Goal: Information Seeking & Learning: Learn about a topic

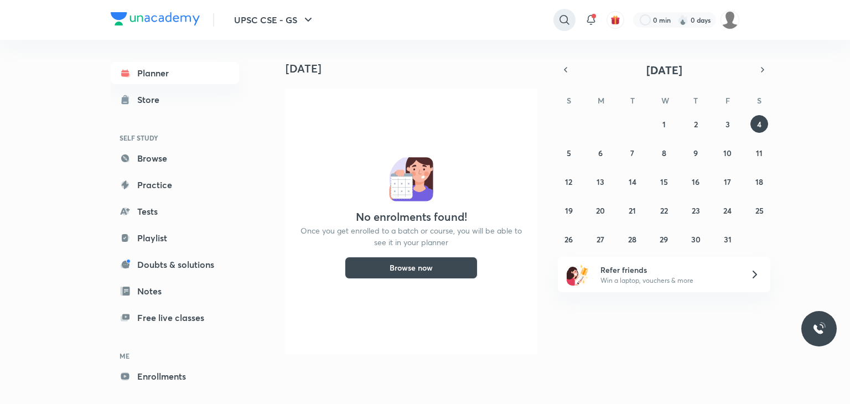
click at [561, 23] on icon at bounding box center [563, 19] width 9 height 9
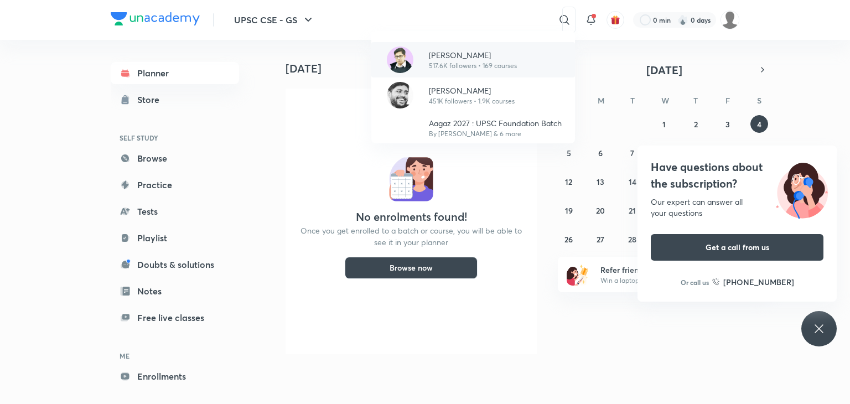
click at [494, 58] on p "[PERSON_NAME]" at bounding box center [473, 55] width 88 height 12
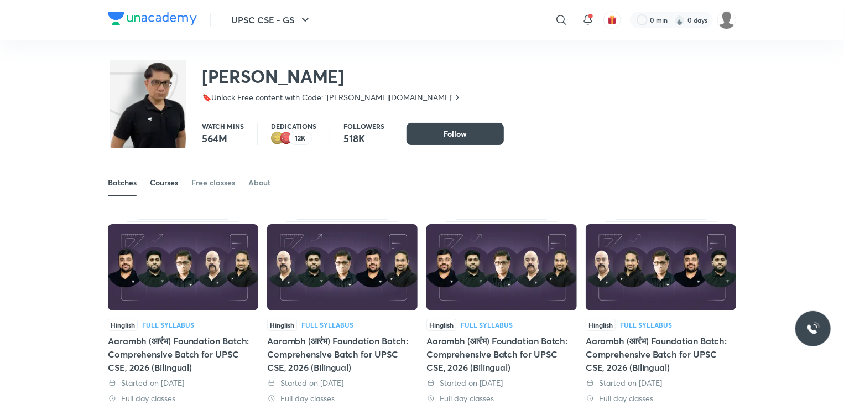
click at [162, 186] on div "Courses" at bounding box center [164, 182] width 28 height 11
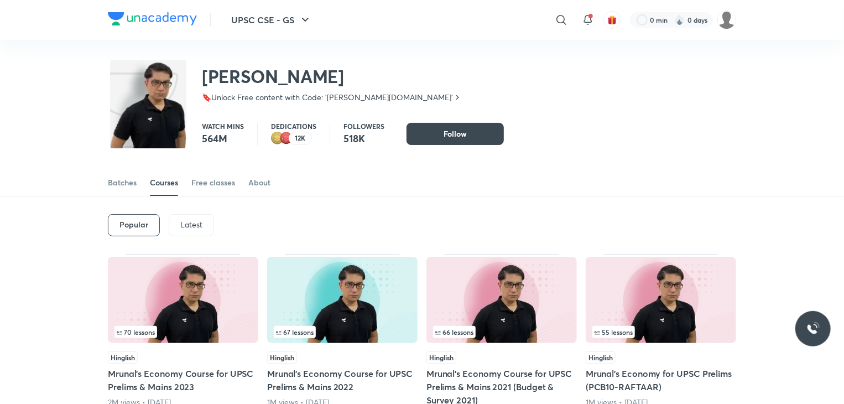
click at [201, 224] on p "Latest" at bounding box center [191, 224] width 22 height 9
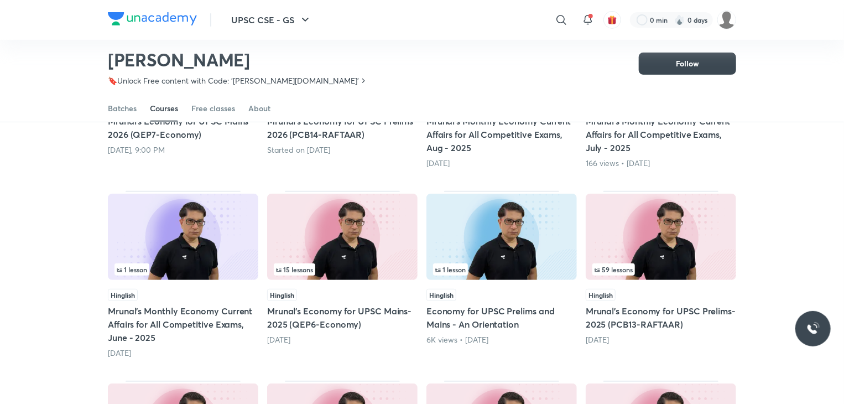
scroll to position [242, 0]
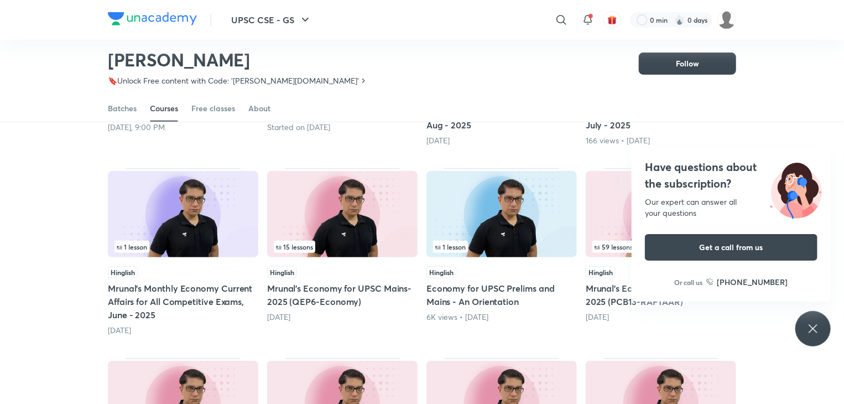
click at [814, 325] on icon at bounding box center [812, 328] width 13 height 13
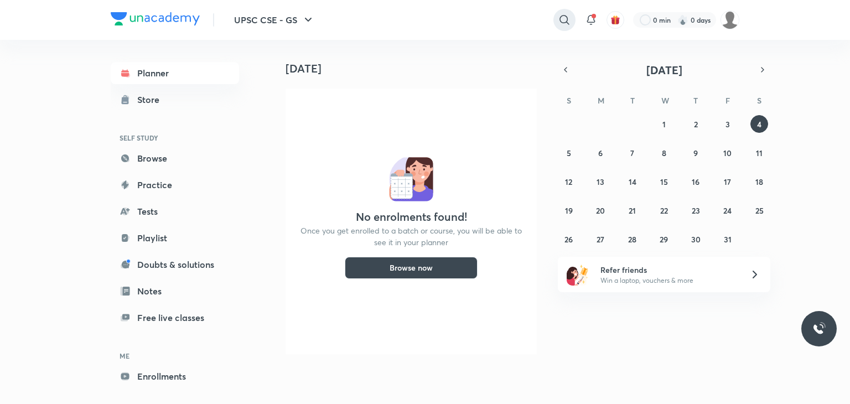
click at [560, 18] on icon at bounding box center [564, 19] width 13 height 13
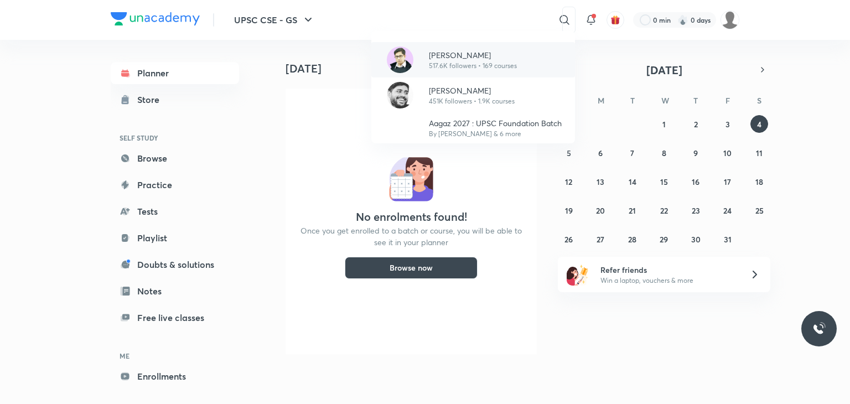
click at [543, 58] on div "[PERSON_NAME] 517.6K followers • 169 courses" at bounding box center [473, 59] width 204 height 35
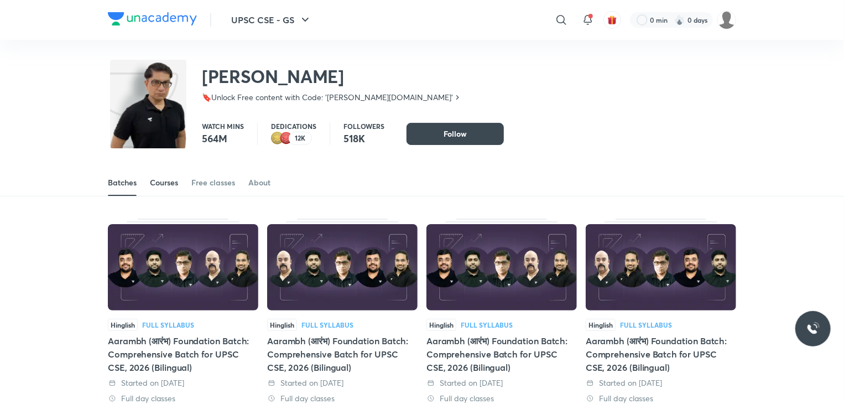
click at [162, 186] on div "Courses" at bounding box center [164, 182] width 28 height 11
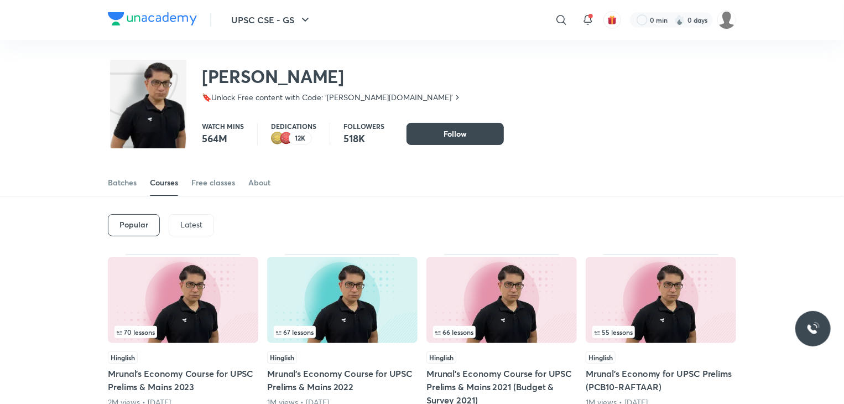
click at [195, 217] on div "Latest" at bounding box center [191, 225] width 45 height 22
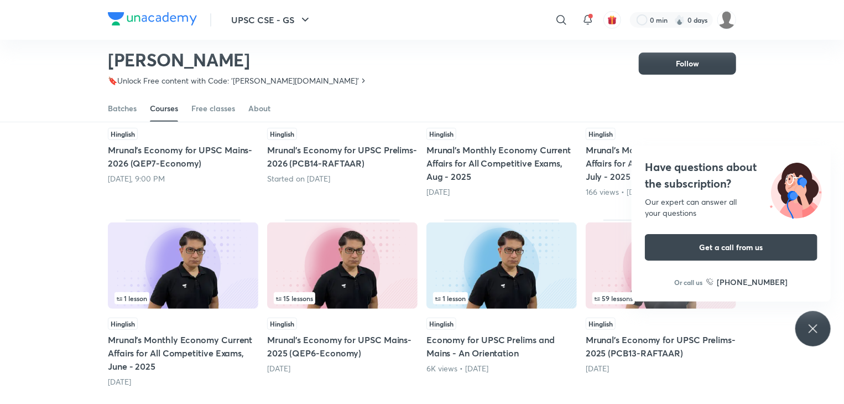
scroll to position [212, 0]
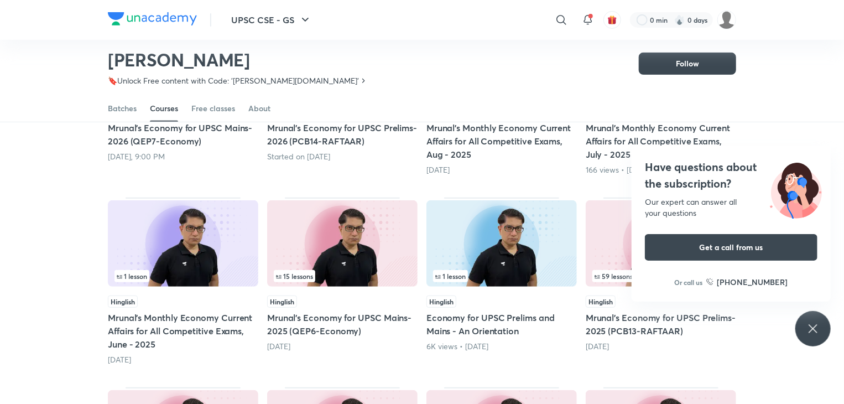
click at [803, 324] on div "Have questions about the subscription? Our expert can answer all your questions…" at bounding box center [812, 328] width 35 height 35
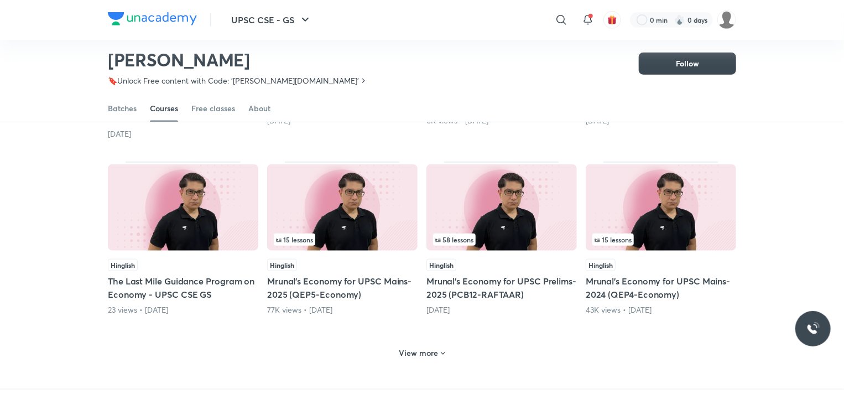
scroll to position [437, 0]
click at [440, 346] on div "View more" at bounding box center [422, 354] width 55 height 18
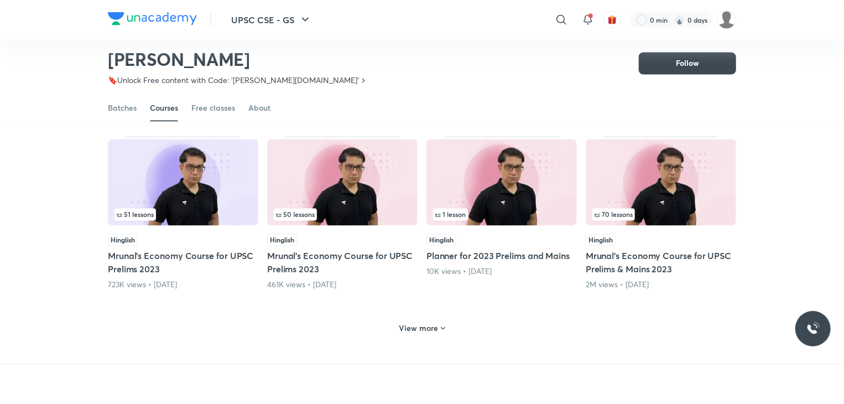
scroll to position [1011, 0]
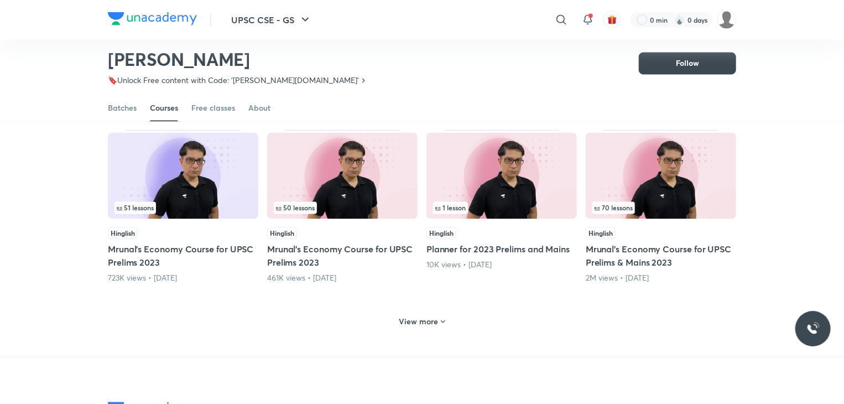
click at [422, 324] on h6 "View more" at bounding box center [418, 321] width 39 height 11
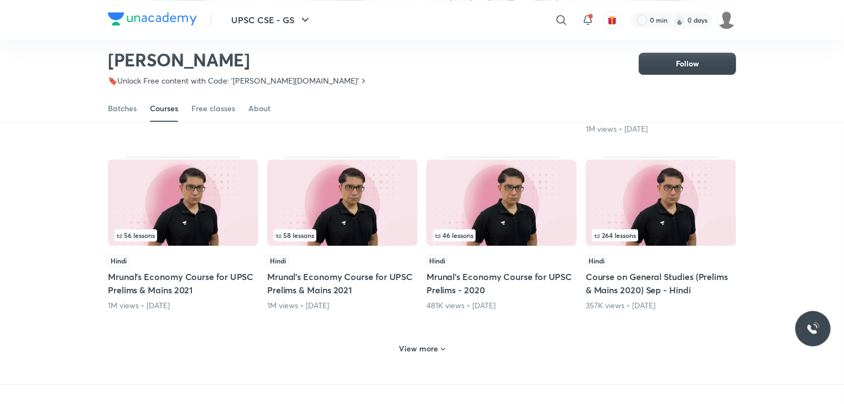
scroll to position [1582, 0]
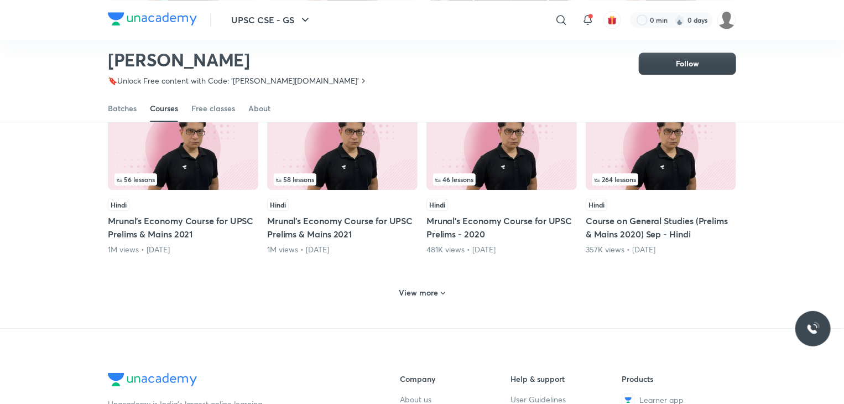
click at [423, 301] on div "View more" at bounding box center [422, 291] width 628 height 29
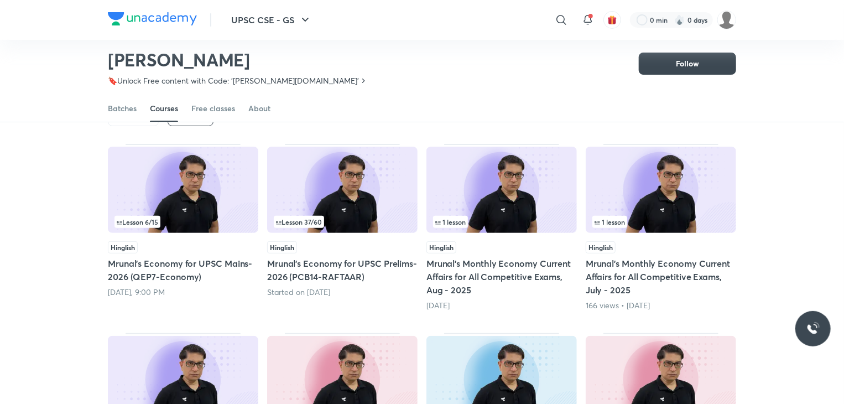
scroll to position [80, 0]
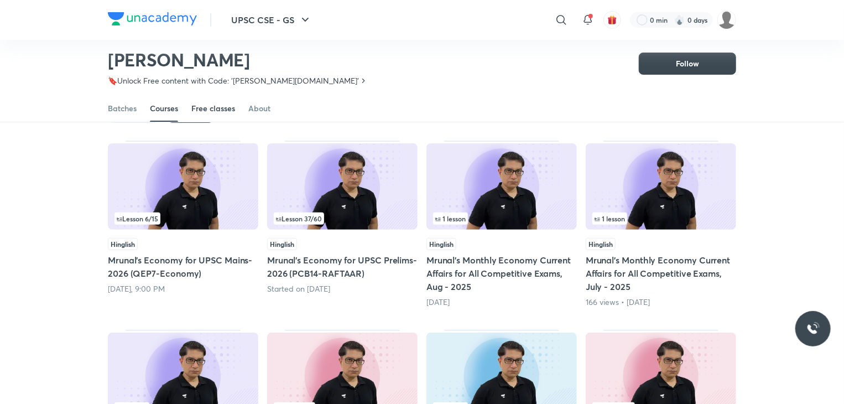
click at [209, 112] on div "Free classes" at bounding box center [213, 108] width 44 height 11
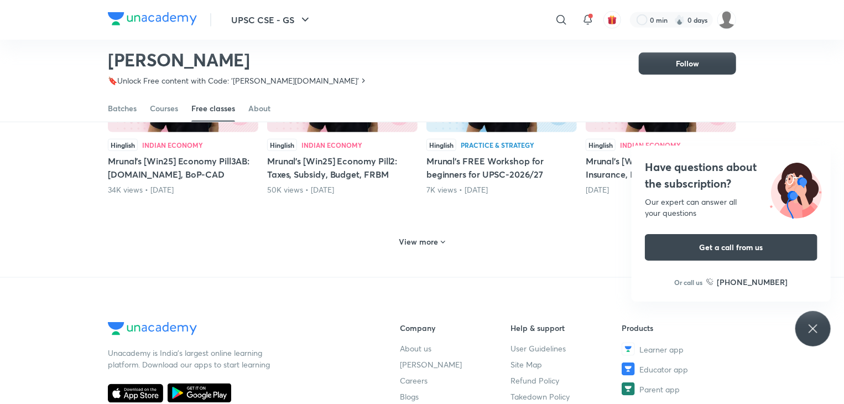
scroll to position [548, 0]
click at [422, 233] on div "View more" at bounding box center [422, 242] width 55 height 18
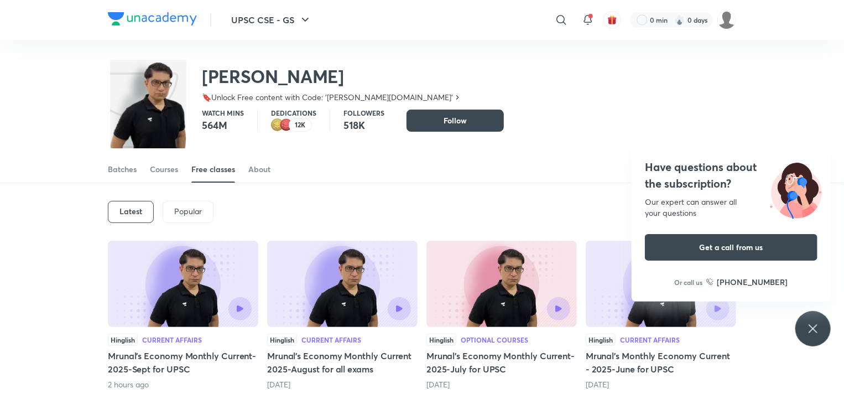
scroll to position [0, 0]
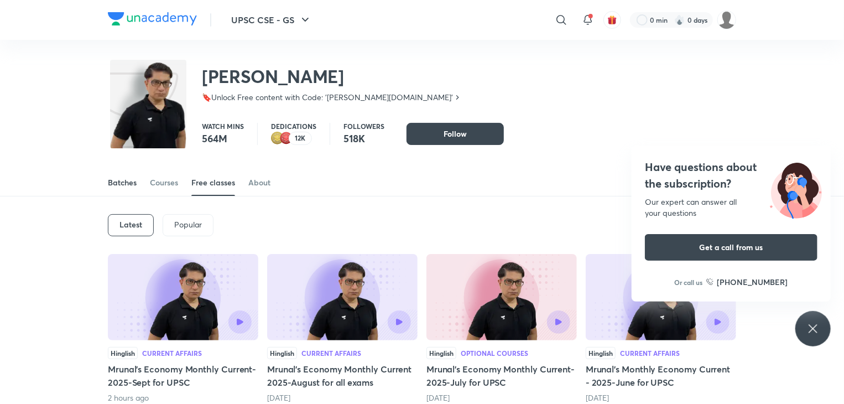
click at [122, 184] on div "Batches" at bounding box center [122, 182] width 29 height 11
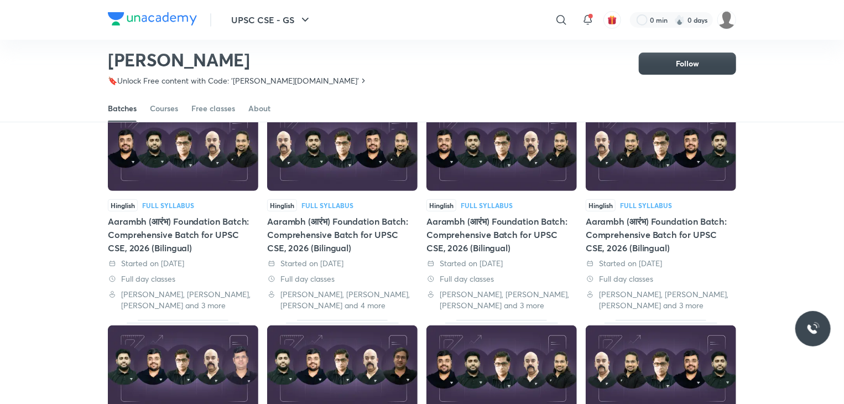
scroll to position [35, 0]
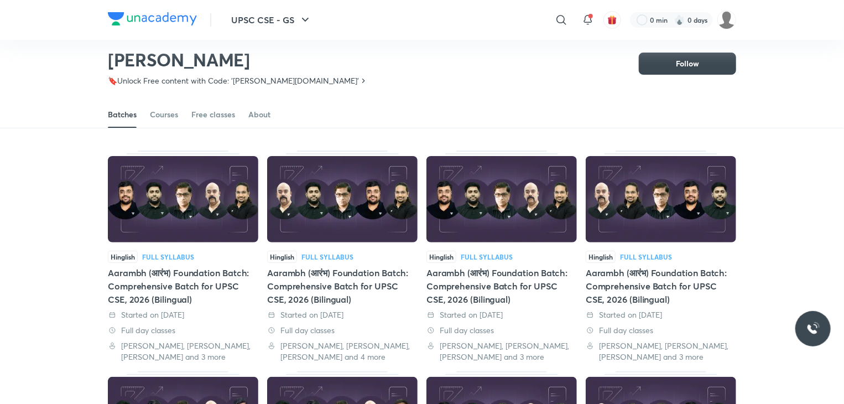
click at [148, 209] on img at bounding box center [183, 199] width 150 height 86
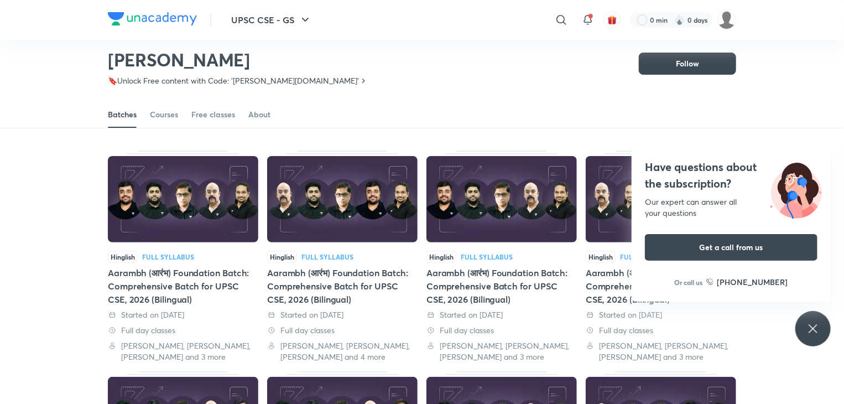
click at [148, 209] on img at bounding box center [183, 199] width 150 height 86
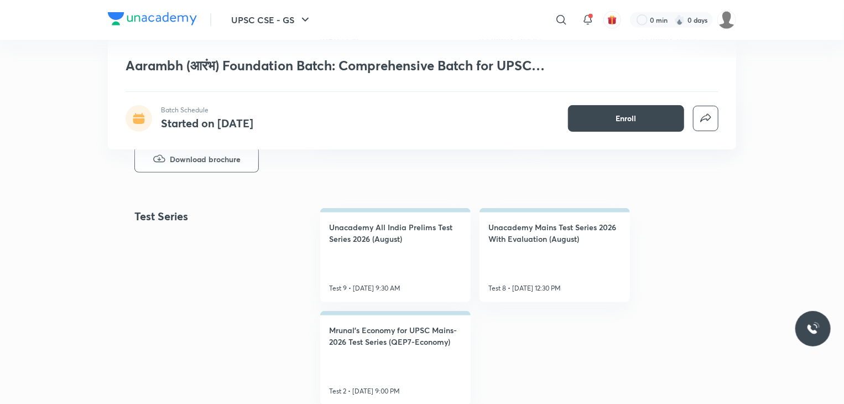
scroll to position [468, 0]
click at [419, 337] on h4 "Mrunal’s Economy for UPSC Mains-2026 Test Series (QEP7-Economy)" at bounding box center [395, 336] width 133 height 23
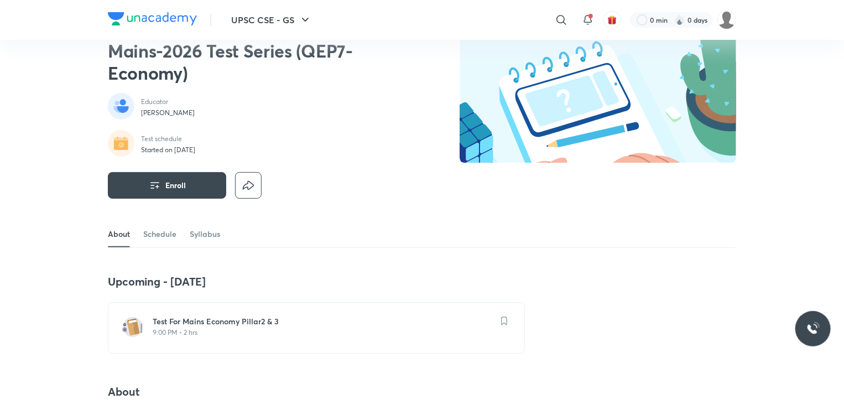
scroll to position [55, 0]
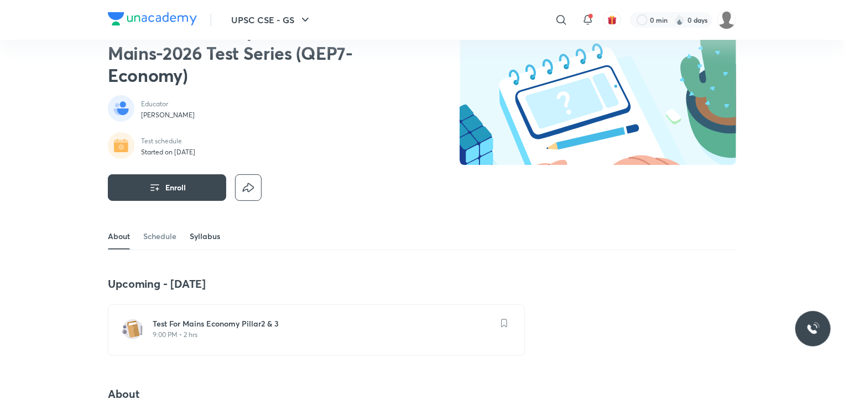
click at [203, 228] on link "Syllabus" at bounding box center [205, 236] width 30 height 27
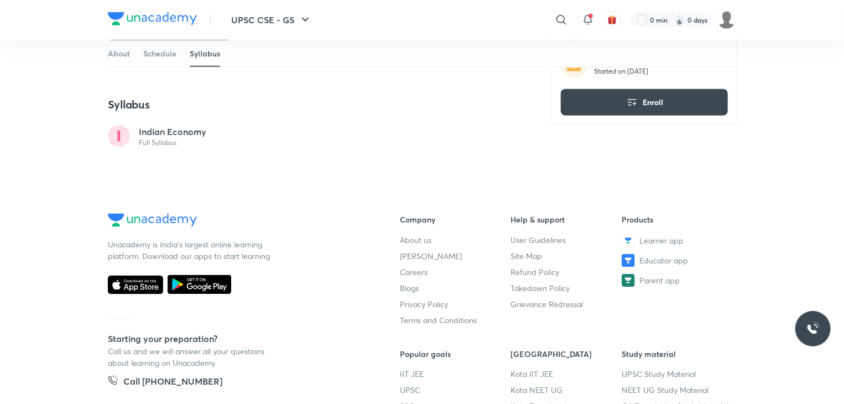
scroll to position [697, 0]
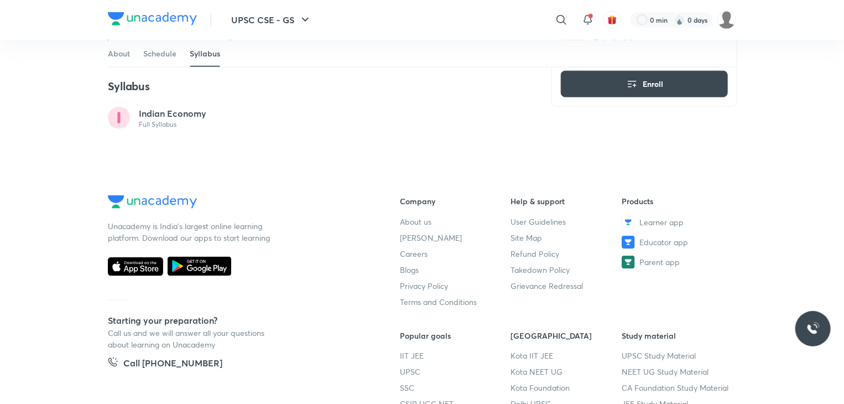
click at [217, 107] on div "Indian Economy Full Syllabus" at bounding box center [170, 118] width 124 height 22
click at [190, 116] on p "Indian Economy" at bounding box center [172, 113] width 67 height 13
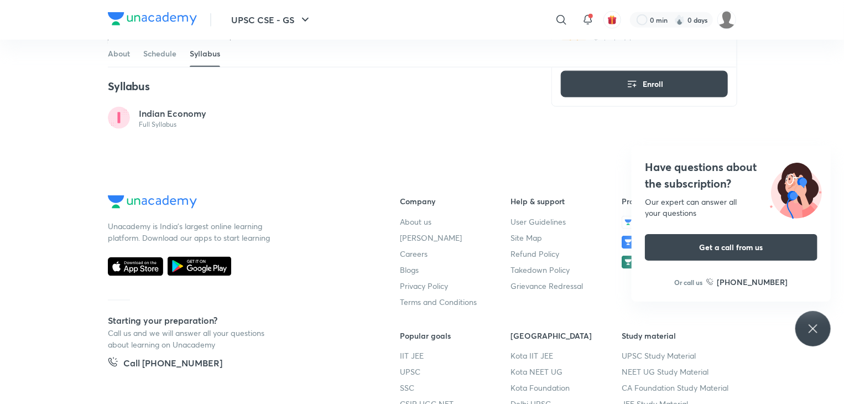
click at [153, 124] on p "Full Syllabus" at bounding box center [172, 124] width 67 height 9
click at [122, 122] on circle at bounding box center [119, 118] width 22 height 22
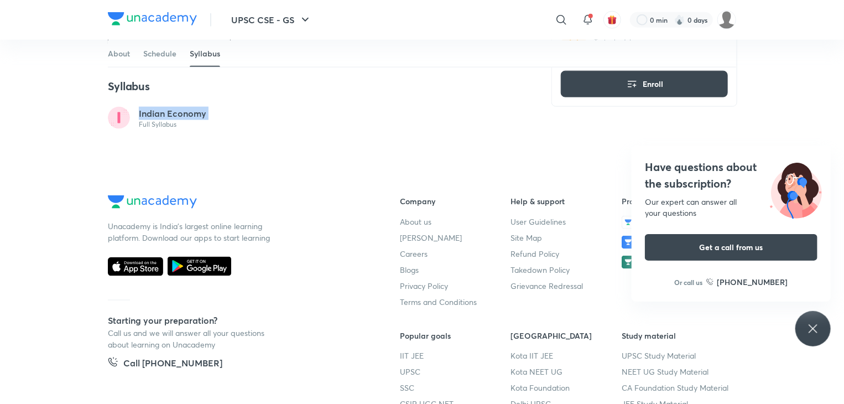
click at [122, 122] on circle at bounding box center [119, 118] width 22 height 22
drag, startPoint x: 122, startPoint y: 122, endPoint x: 322, endPoint y: 84, distance: 204.4
click at [322, 84] on h4 "Syllabus" at bounding box center [316, 86] width 417 height 14
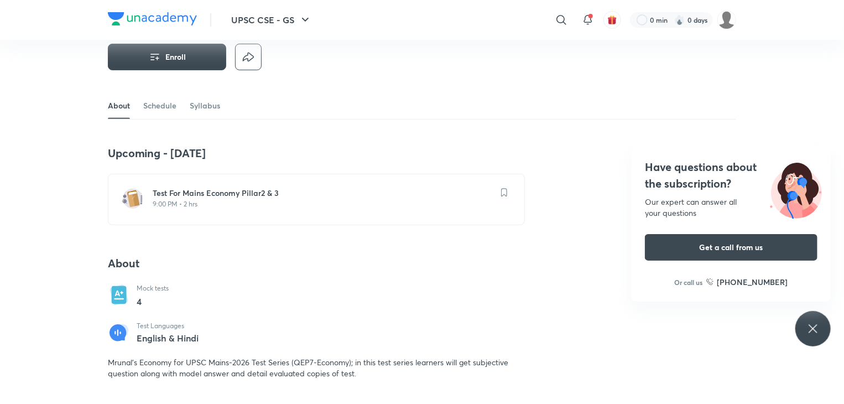
scroll to position [0, 0]
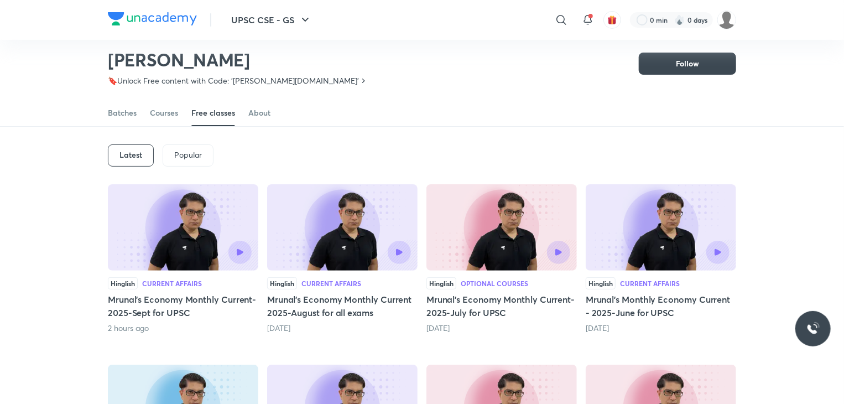
scroll to position [33, 0]
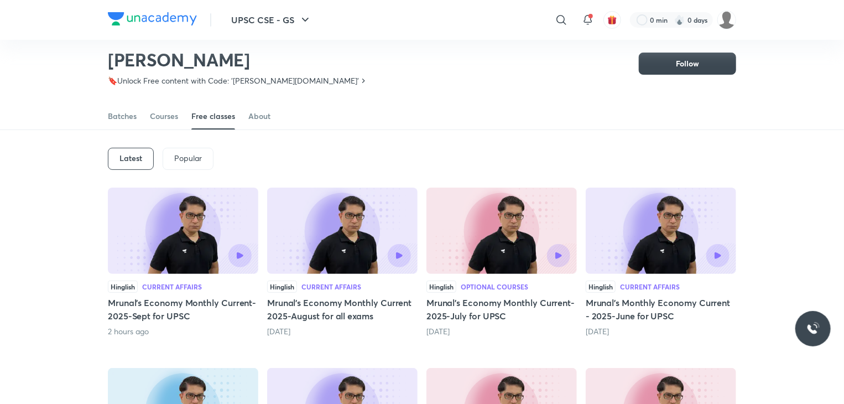
click at [183, 162] on p "Popular" at bounding box center [188, 158] width 28 height 9
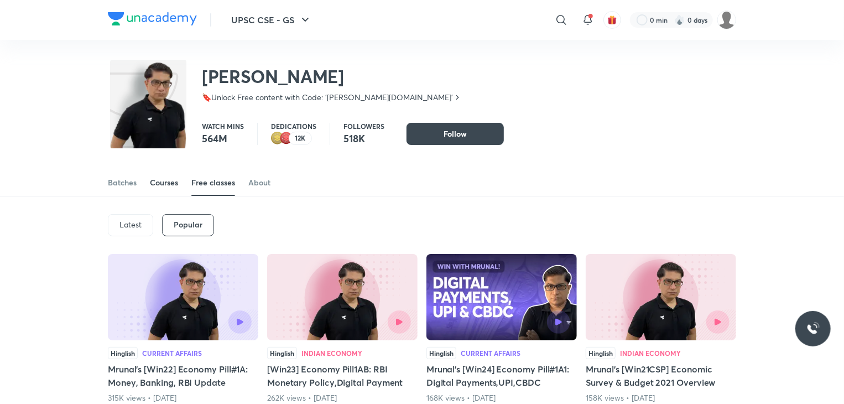
click at [155, 180] on div "Courses" at bounding box center [164, 182] width 28 height 11
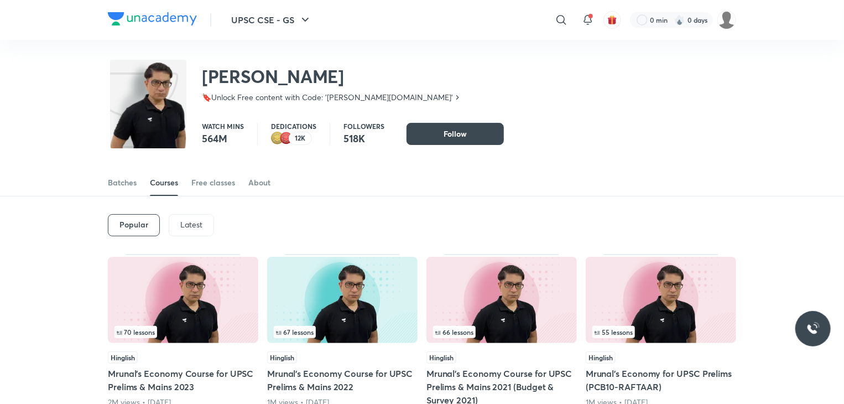
click at [192, 239] on div "Popular Latest" at bounding box center [422, 225] width 628 height 58
click at [197, 228] on p "Latest" at bounding box center [191, 224] width 22 height 9
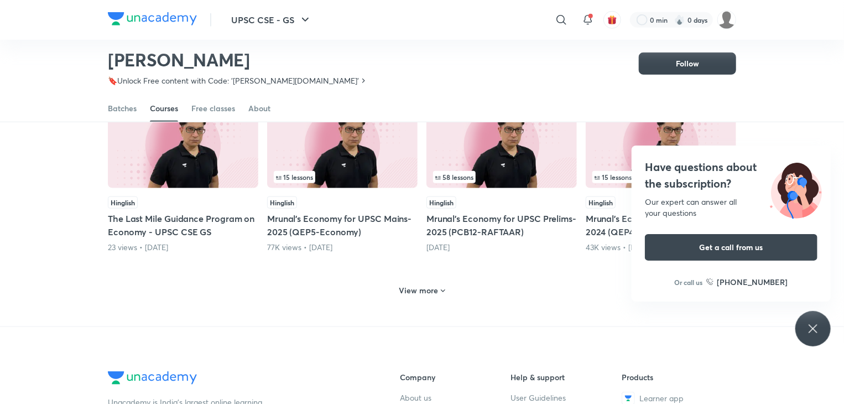
scroll to position [501, 0]
click at [426, 290] on h6 "View more" at bounding box center [418, 290] width 39 height 11
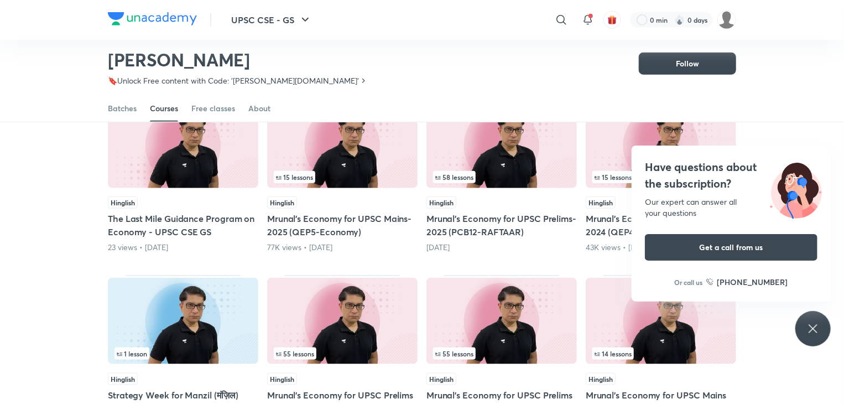
scroll to position [854, 0]
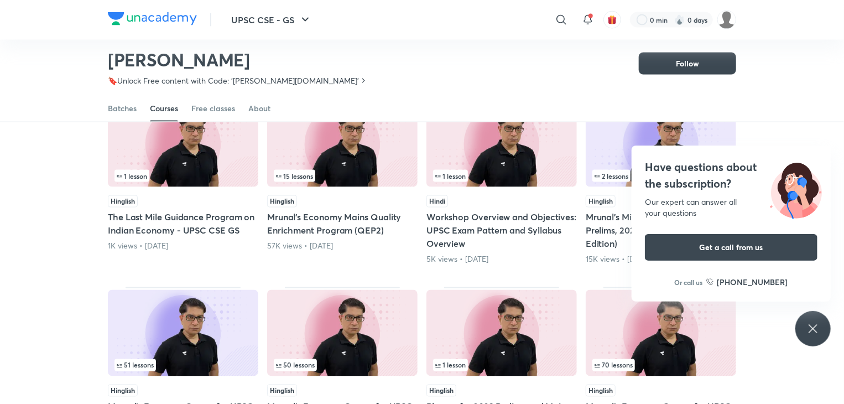
click at [817, 322] on icon at bounding box center [812, 328] width 13 height 13
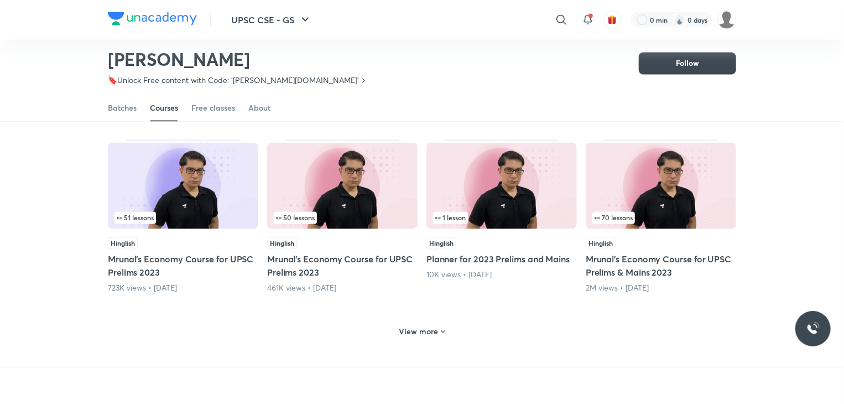
scroll to position [1043, 0]
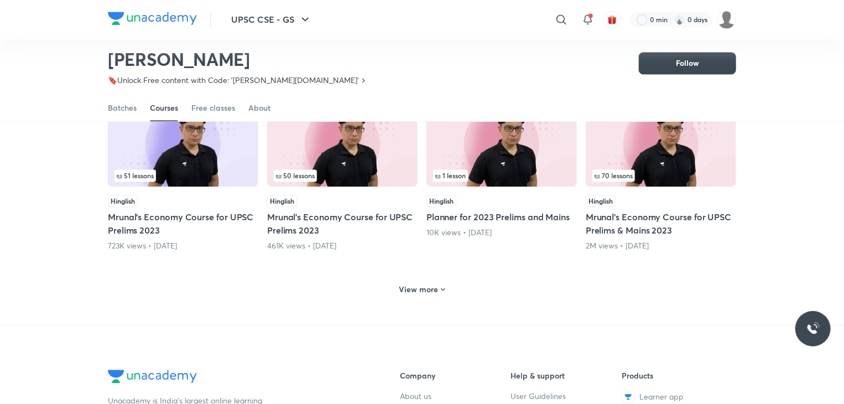
click at [433, 284] on h6 "View more" at bounding box center [418, 289] width 39 height 11
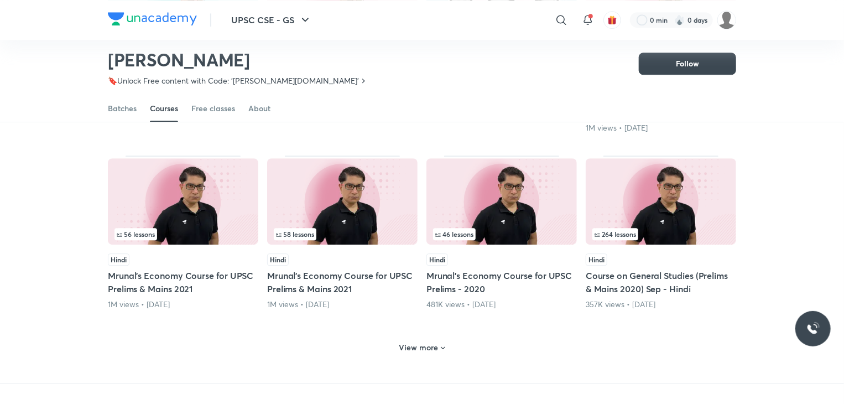
scroll to position [1528, 0]
click at [426, 341] on h6 "View more" at bounding box center [418, 346] width 39 height 11
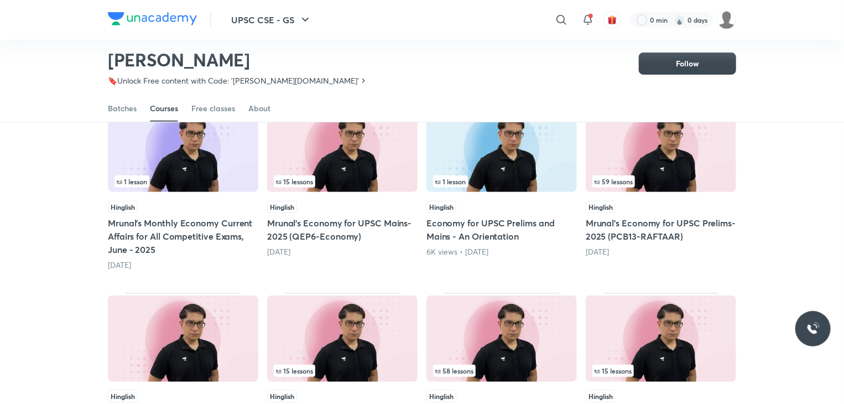
scroll to position [0, 0]
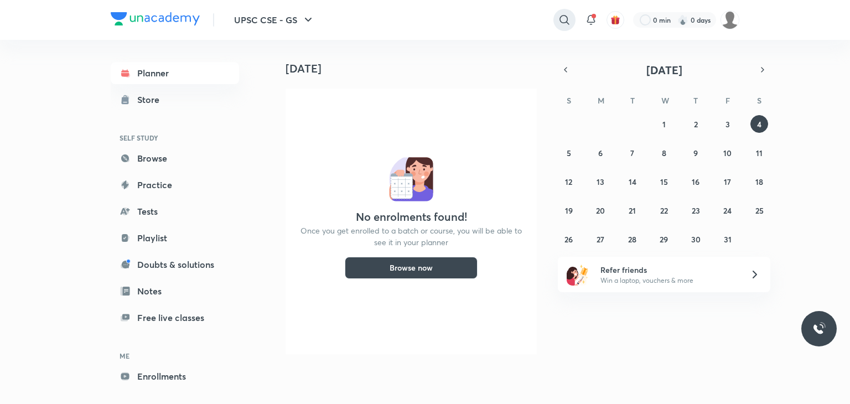
click at [562, 24] on icon at bounding box center [564, 19] width 13 height 13
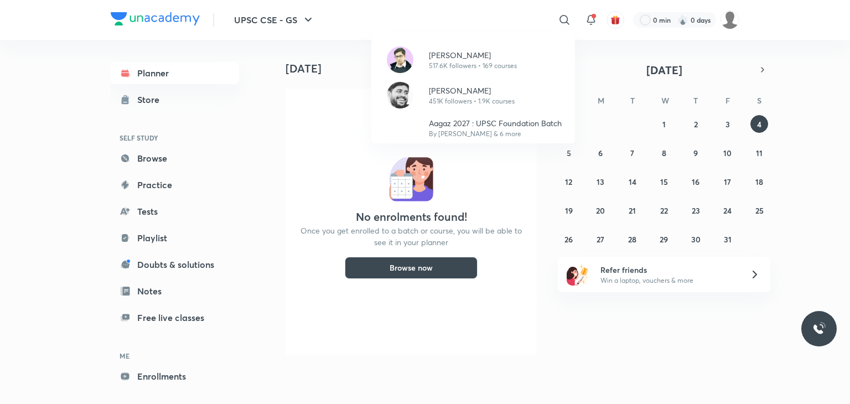
click at [493, 19] on div "Mrunal Patel 517.6K followers • 169 courses Sudarshan Gurjar 451K followers • 1…" at bounding box center [425, 202] width 850 height 404
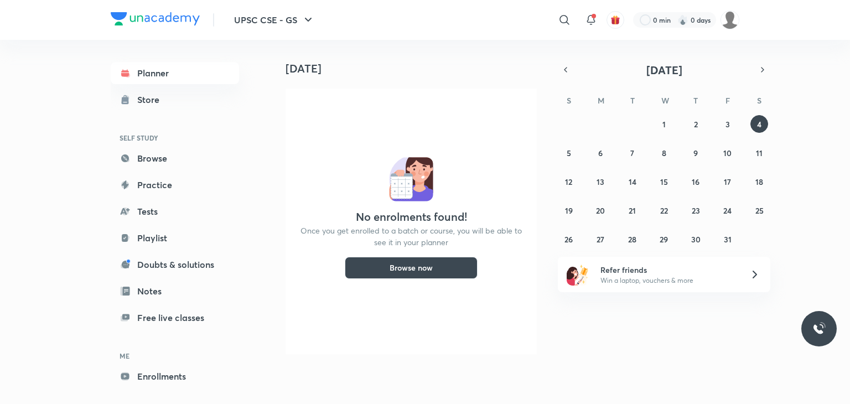
click at [493, 19] on div "​" at bounding box center [474, 20] width 204 height 27
click at [566, 18] on icon at bounding box center [563, 19] width 9 height 9
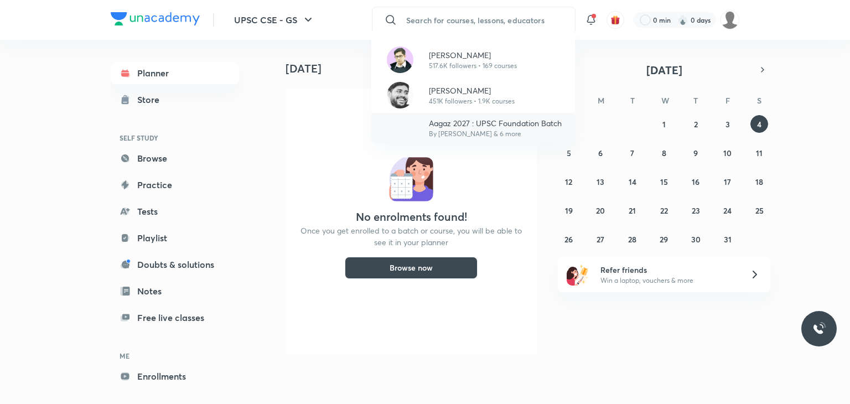
click at [505, 115] on div "Aagaz 2027 : UPSC Foundation Batch By Navdeep Singh & 6 more" at bounding box center [473, 128] width 204 height 30
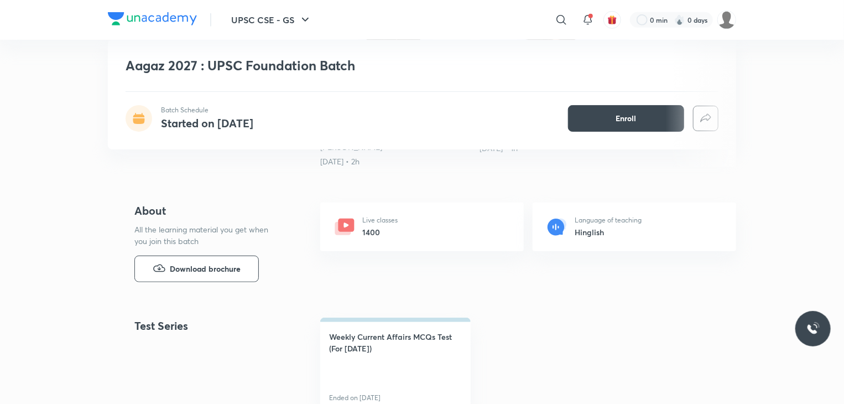
scroll to position [356, 0]
click at [395, 223] on p "Live classes" at bounding box center [379, 220] width 35 height 10
click at [430, 235] on div "Live classes 1400" at bounding box center [422, 226] width 204 height 49
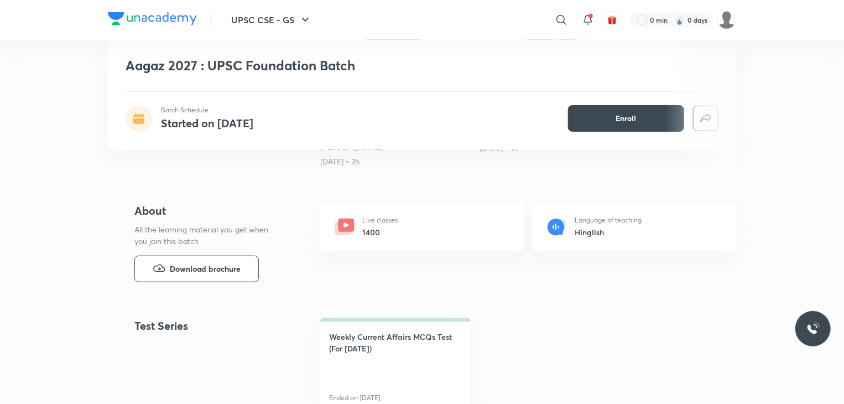
click at [430, 235] on div "Live classes 1400" at bounding box center [422, 226] width 204 height 49
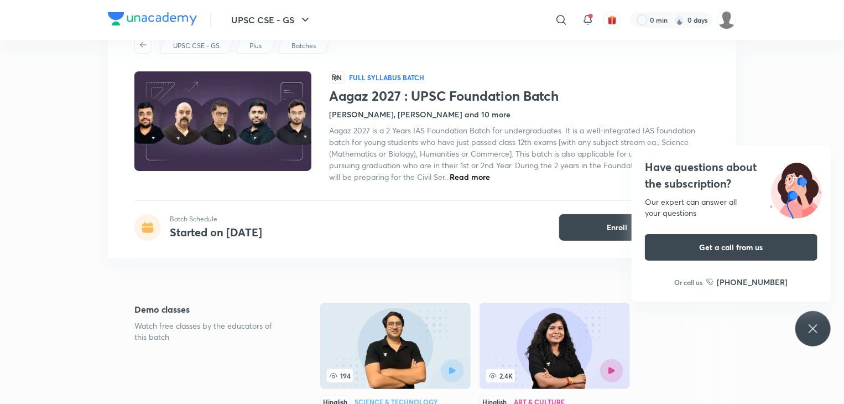
scroll to position [49, 0]
